Goal: Task Accomplishment & Management: Manage account settings

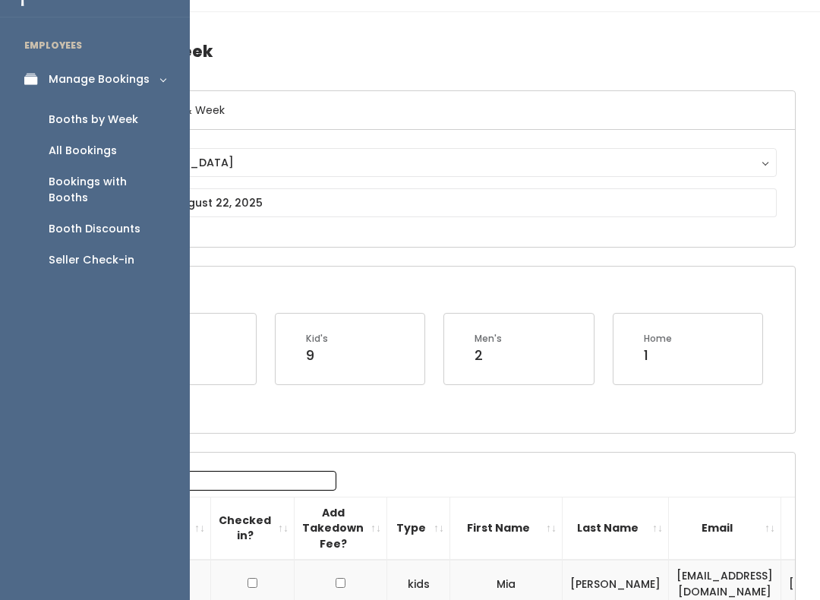
click at [138, 186] on div "Bookings with Booths" at bounding box center [107, 190] width 117 height 32
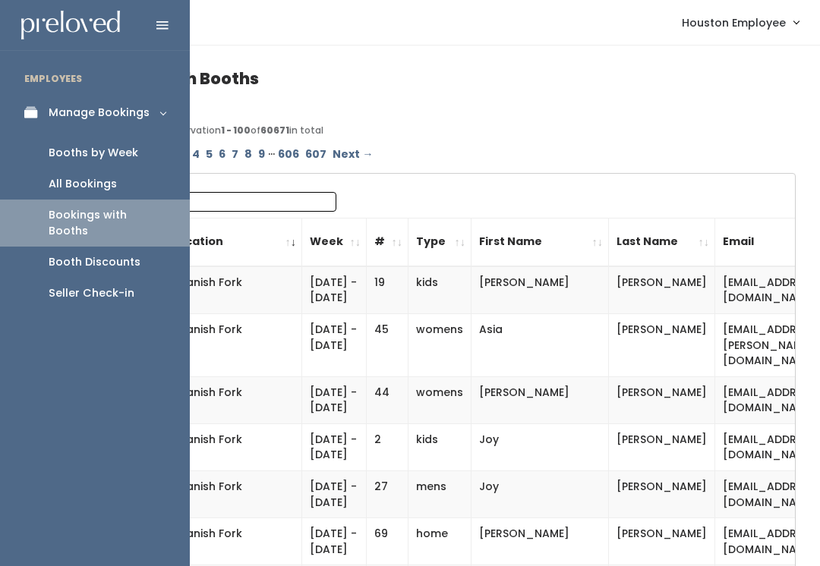
click at [134, 216] on div "Bookings with Booths" at bounding box center [107, 223] width 117 height 32
click at [118, 157] on div "Booths by Week" at bounding box center [94, 153] width 90 height 16
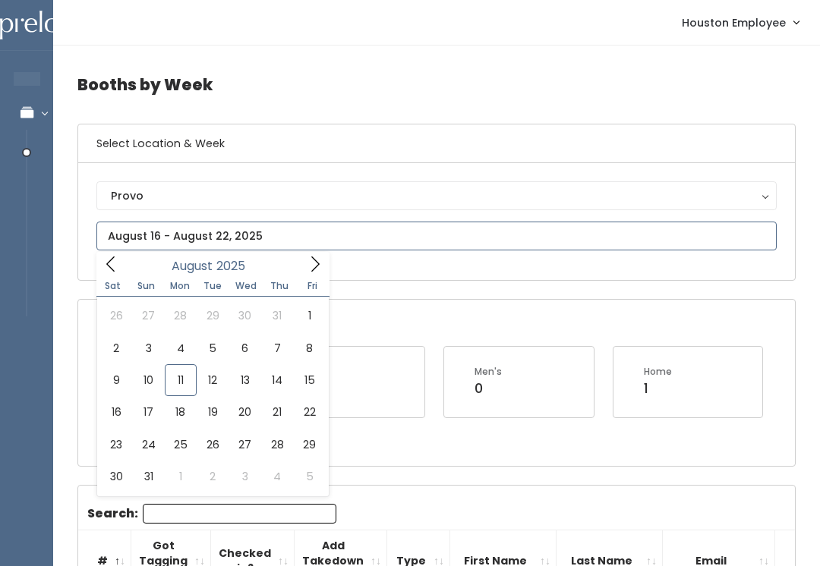
click at [245, 235] on input "text" at bounding box center [436, 236] width 680 height 29
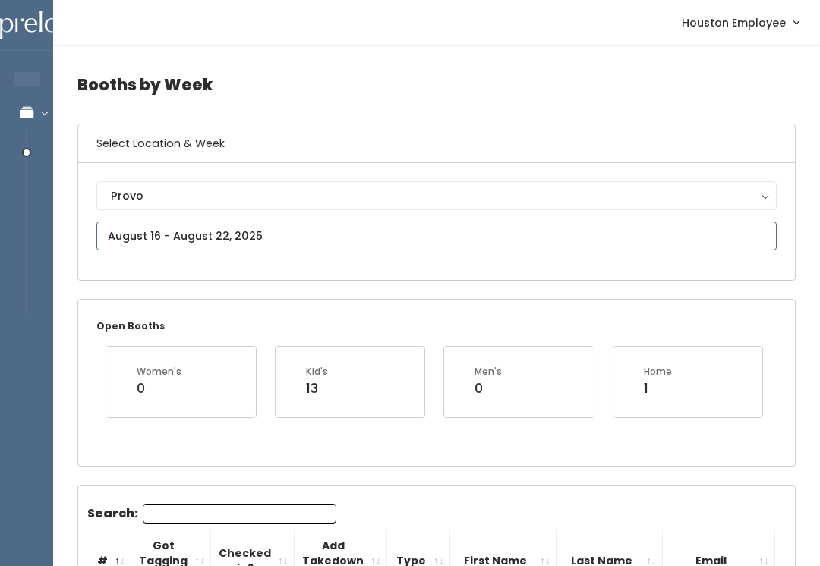
type input "August 16 to August 22"
click at [197, 201] on div "Provo" at bounding box center [437, 196] width 652 height 17
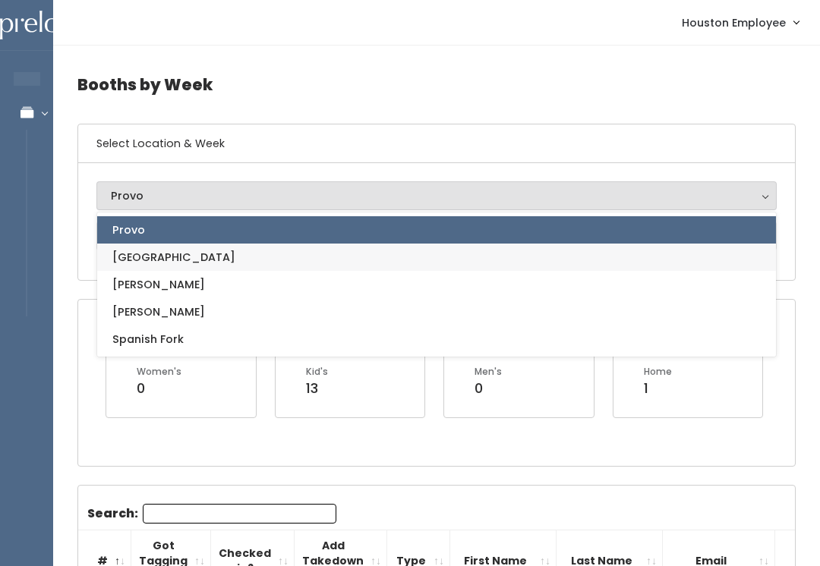
click at [165, 260] on link "[GEOGRAPHIC_DATA]" at bounding box center [436, 257] width 679 height 27
select select "5"
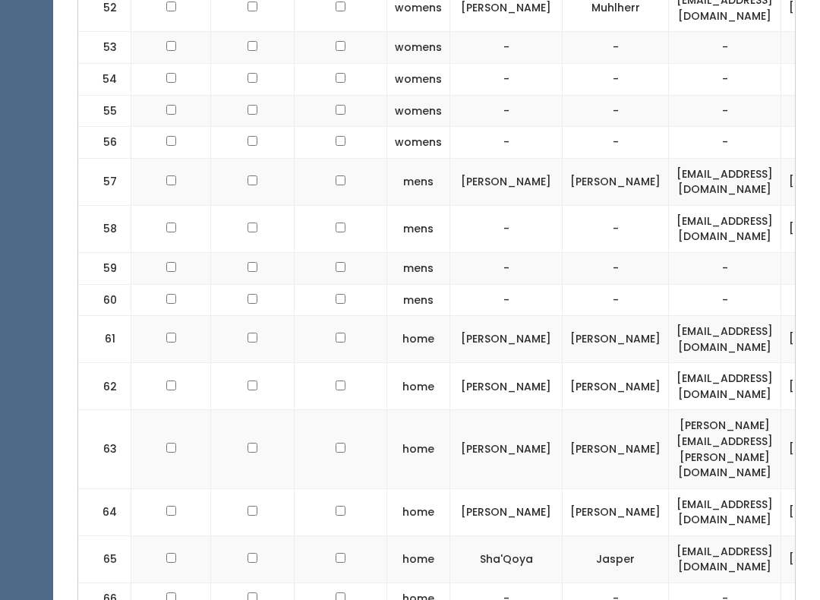
scroll to position [2784, 0]
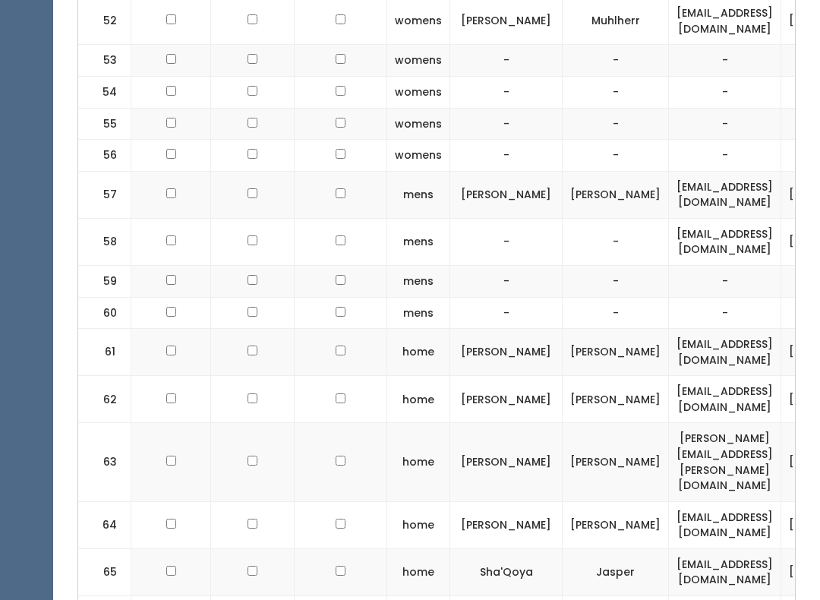
checkbox input "false"
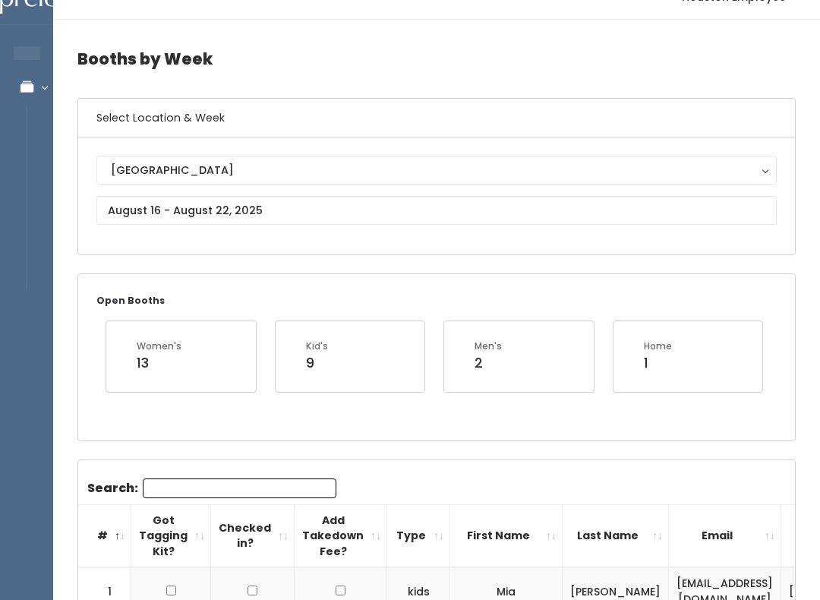
scroll to position [0, 0]
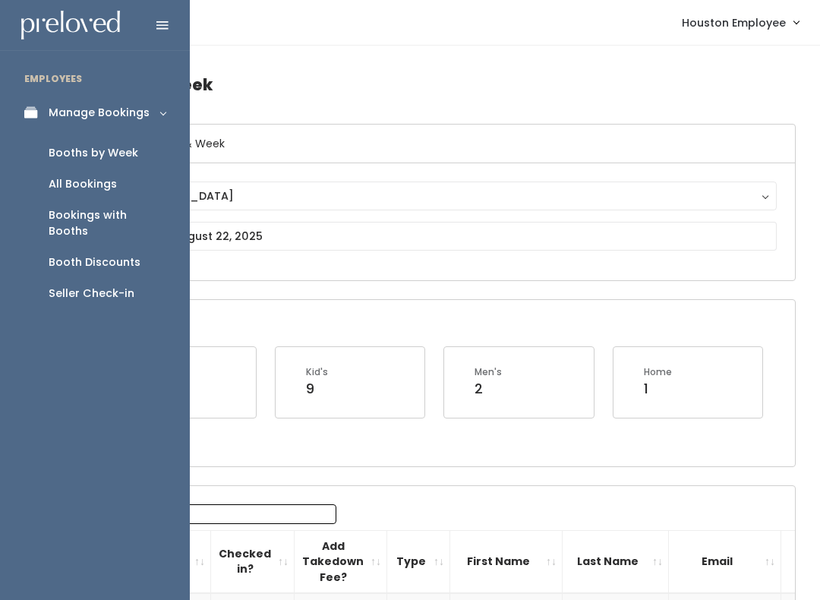
click at [118, 286] on div "Seller Check-in" at bounding box center [92, 294] width 86 height 16
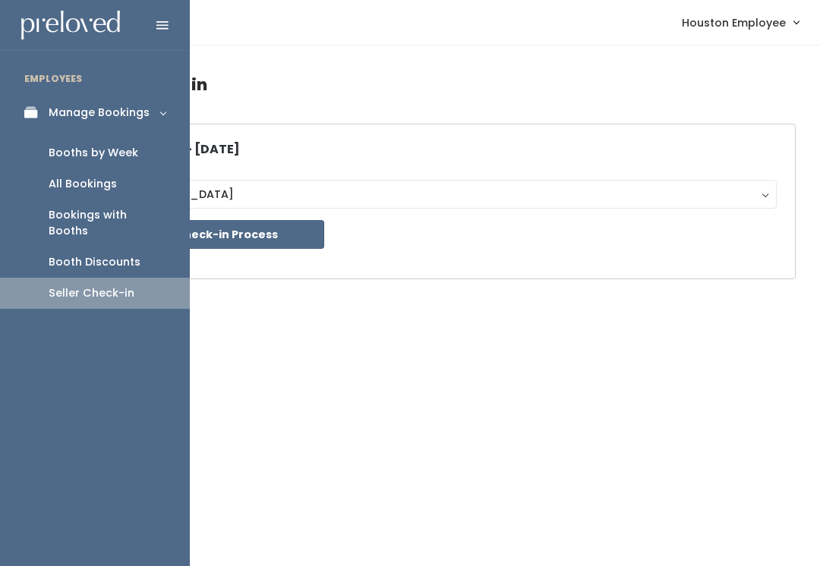
click at [115, 149] on div "Booths by Week" at bounding box center [94, 153] width 90 height 16
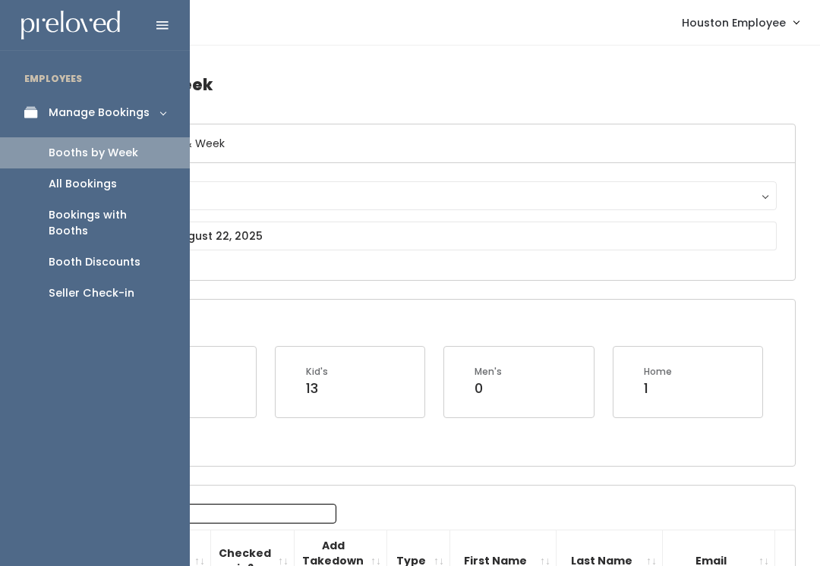
click at [94, 155] on div "Booths by Week" at bounding box center [94, 153] width 90 height 16
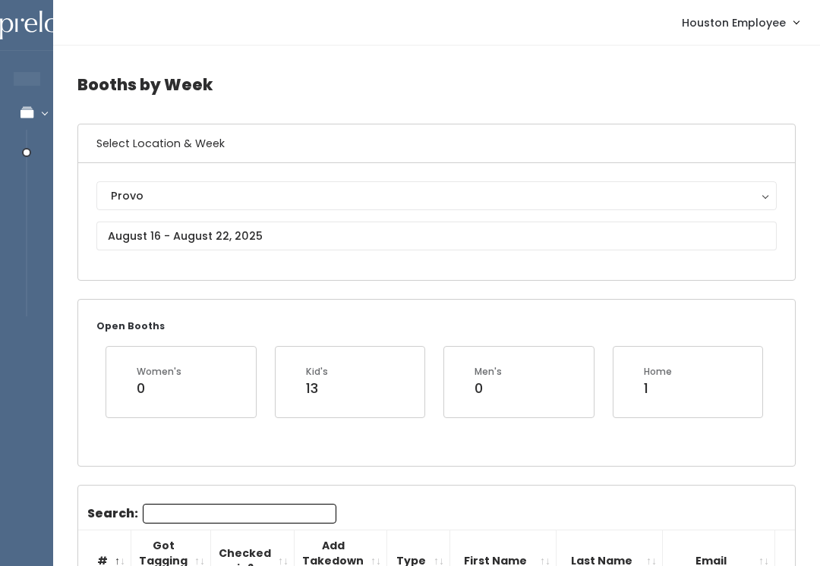
click at [228, 199] on div "Provo" at bounding box center [437, 196] width 652 height 17
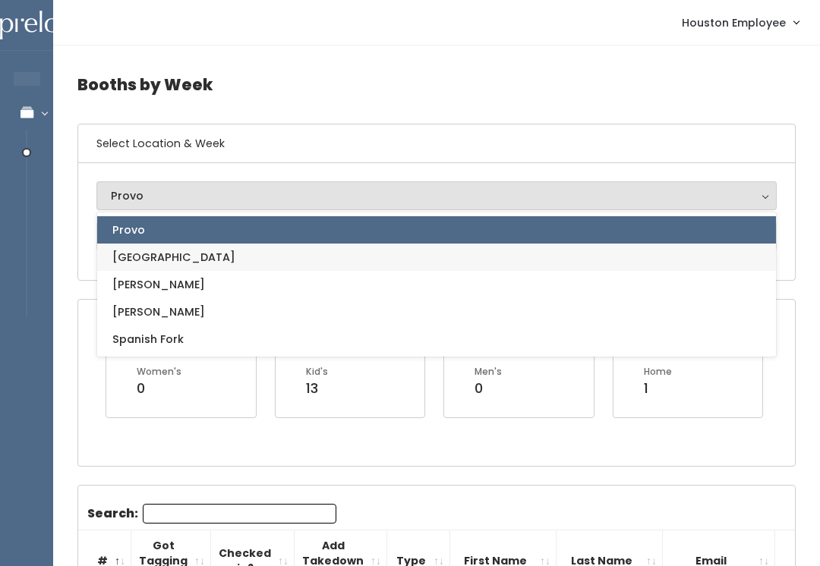
click at [156, 267] on link "[GEOGRAPHIC_DATA]" at bounding box center [436, 257] width 679 height 27
select select "5"
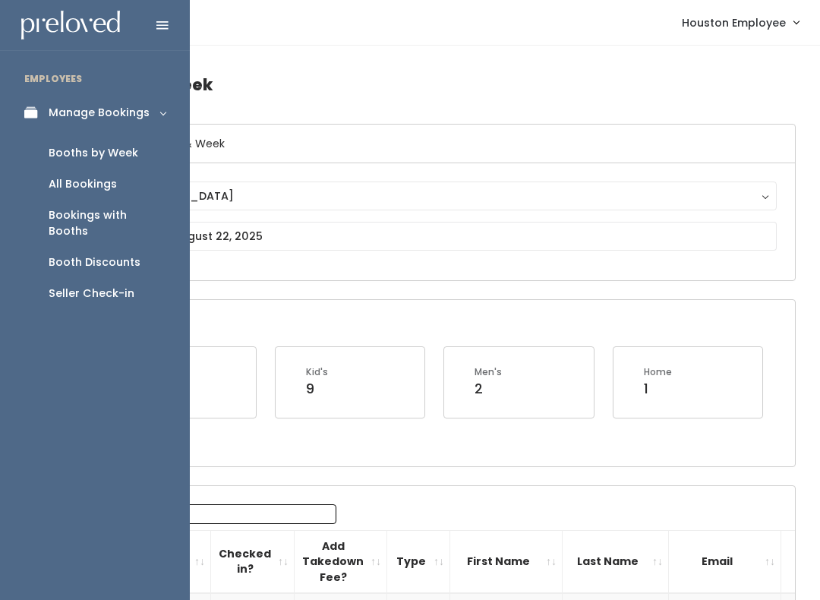
click at [106, 159] on div "Booths by Week" at bounding box center [94, 153] width 90 height 16
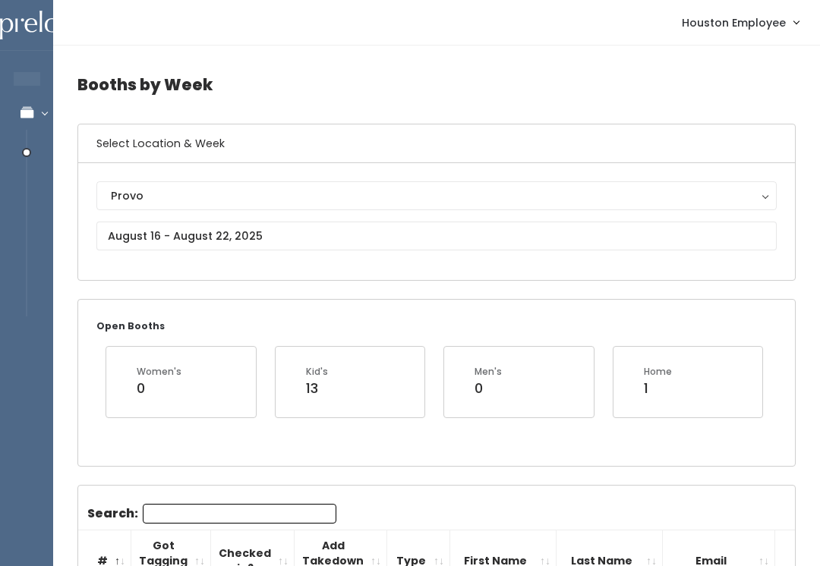
click at [269, 194] on div "Provo" at bounding box center [437, 196] width 652 height 17
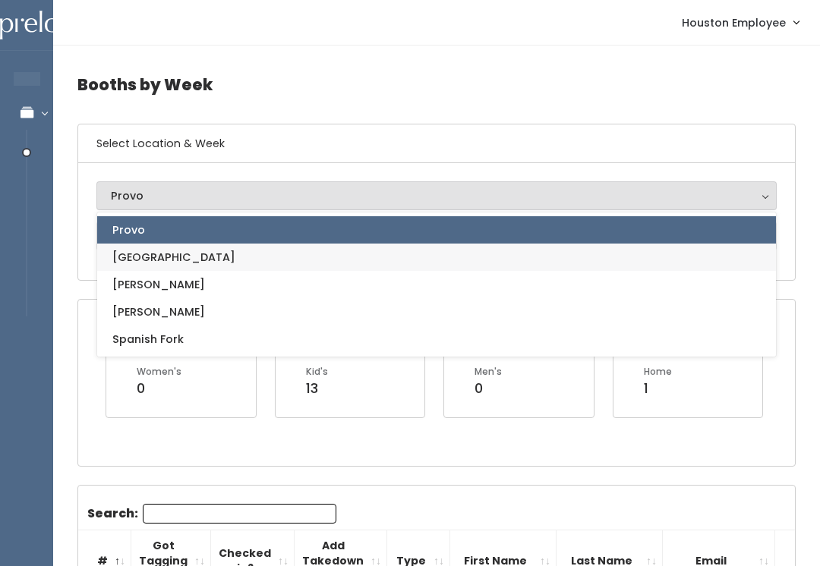
click at [165, 256] on link "[GEOGRAPHIC_DATA]" at bounding box center [436, 257] width 679 height 27
select select "5"
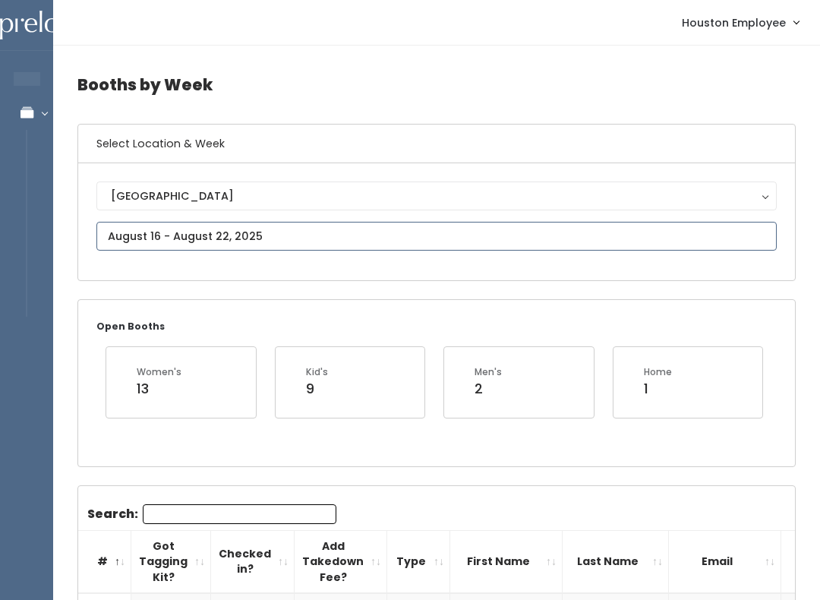
click at [418, 232] on input "text" at bounding box center [436, 236] width 680 height 29
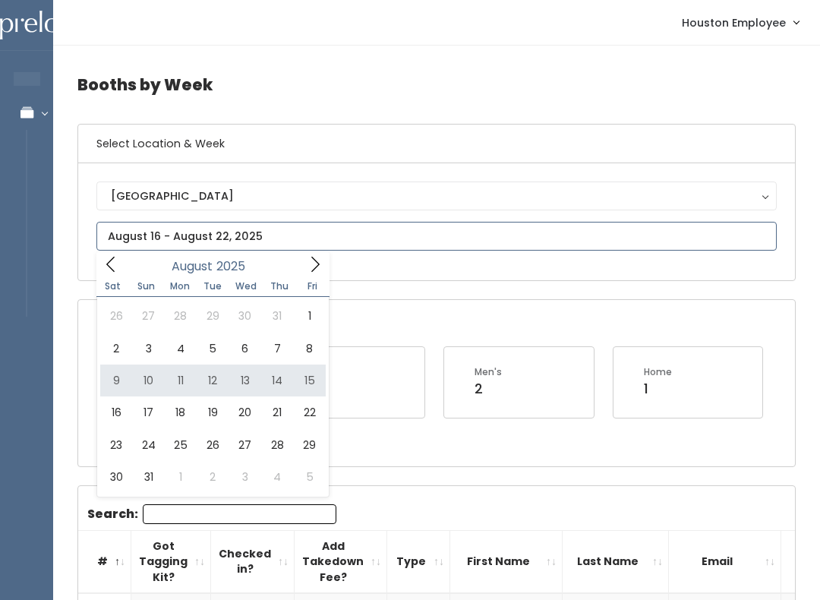
type input "August 9 to August 15"
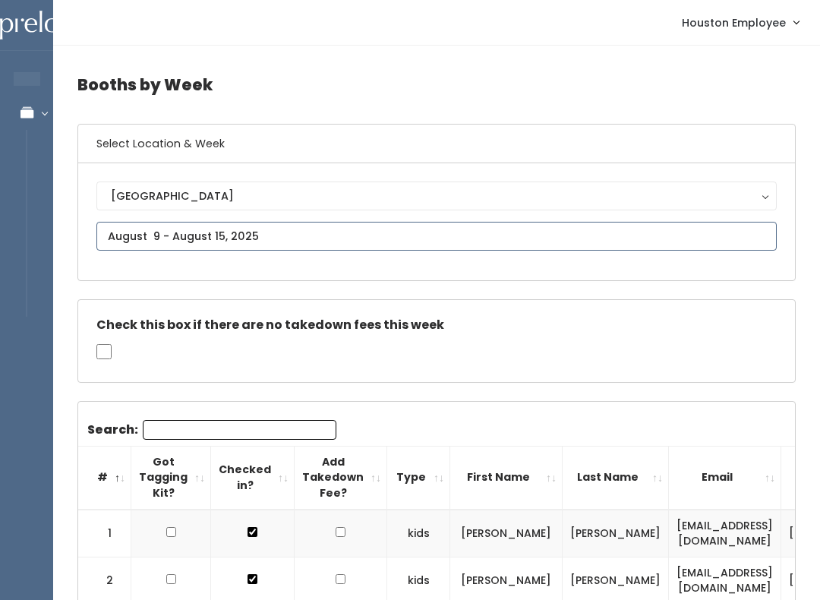
click at [294, 236] on input "text" at bounding box center [436, 236] width 680 height 29
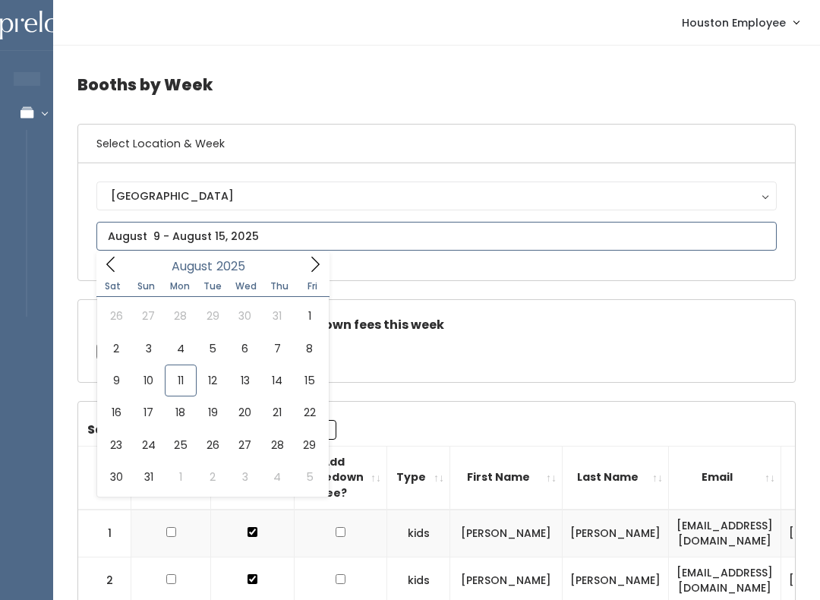
type input "August 16 to August 22"
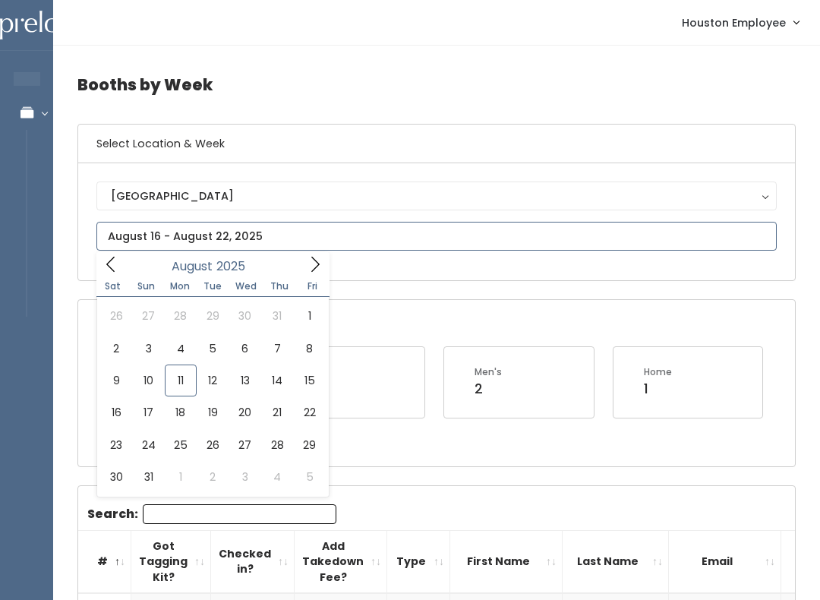
type input "[DATE] to [DATE]"
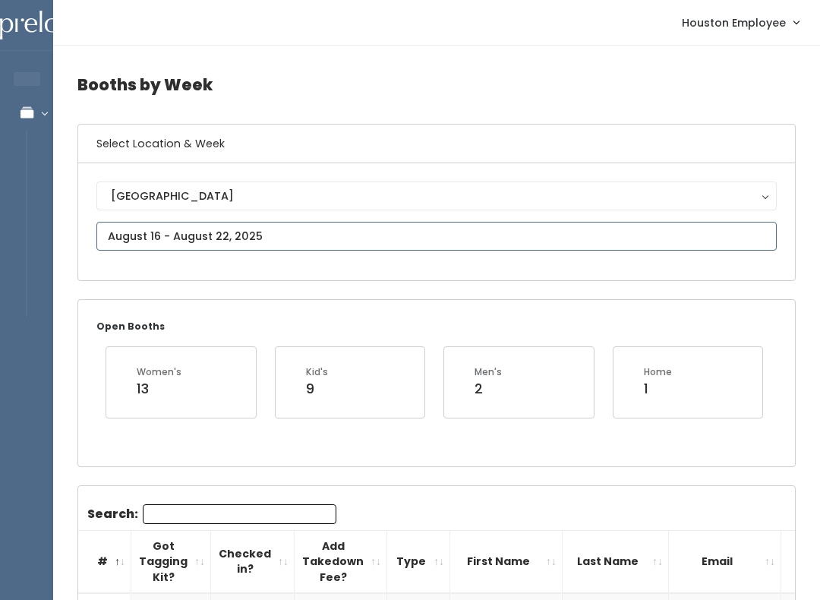
click at [380, 232] on input "text" at bounding box center [436, 236] width 680 height 29
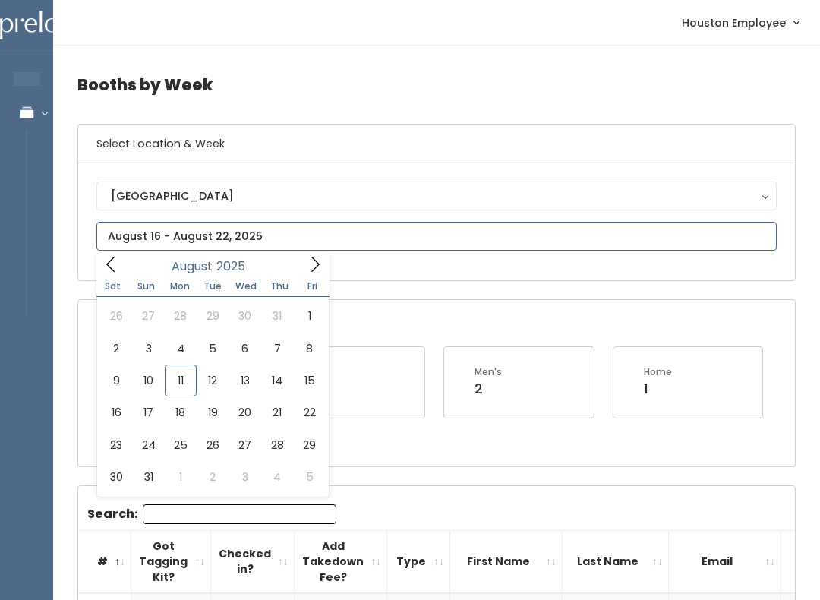
type input "[DATE] to [DATE]"
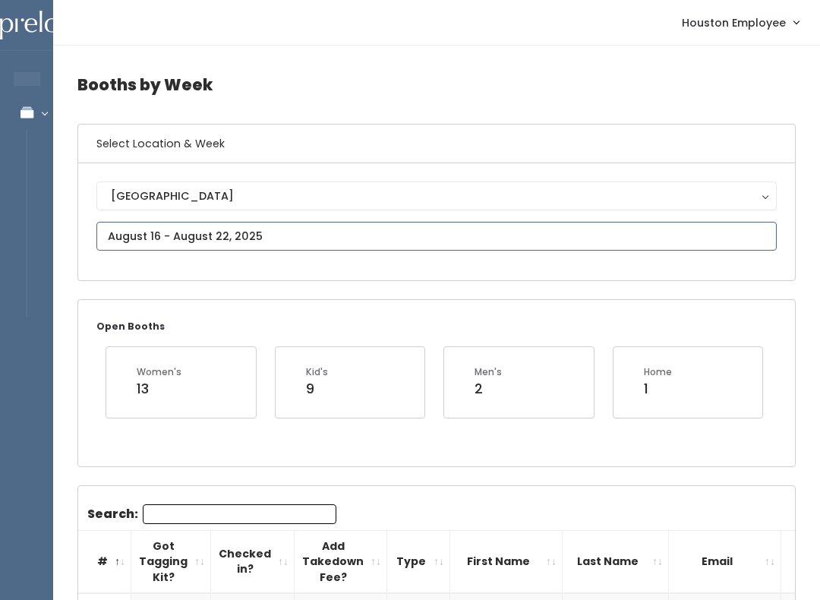
click at [274, 233] on input "text" at bounding box center [436, 236] width 680 height 29
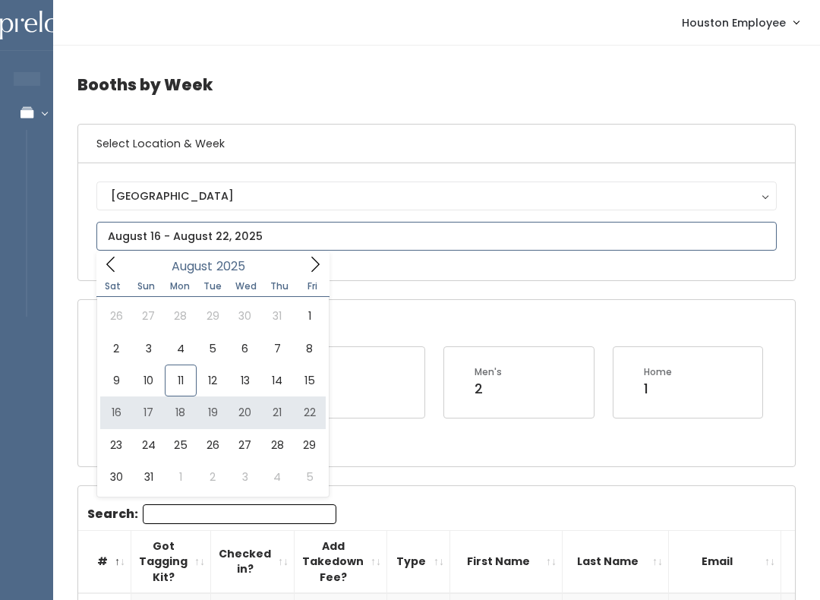
type input "[DATE] to [DATE]"
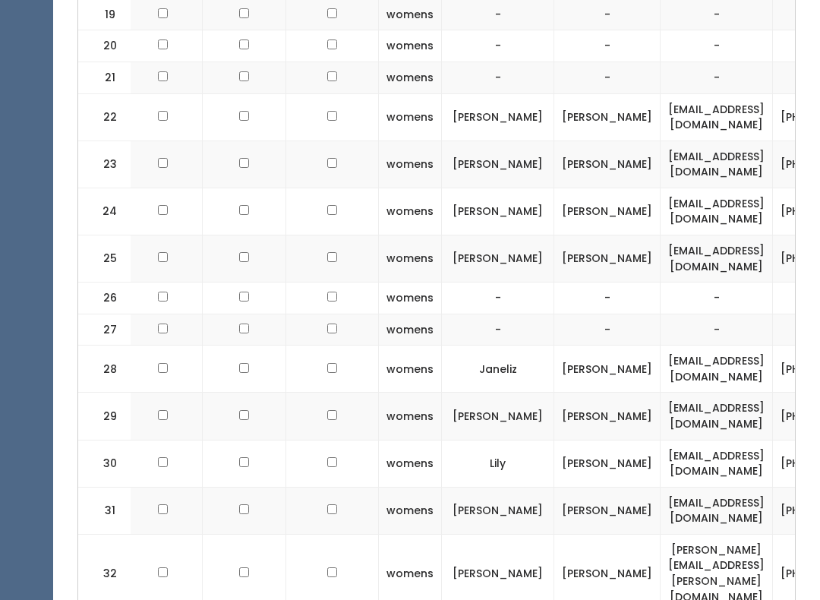
scroll to position [1267, 0]
